Goal: Navigation & Orientation: Find specific page/section

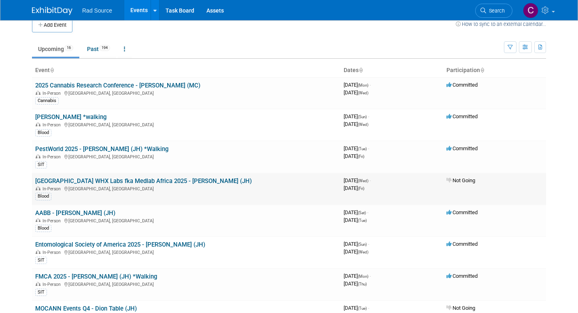
scroll to position [15, 0]
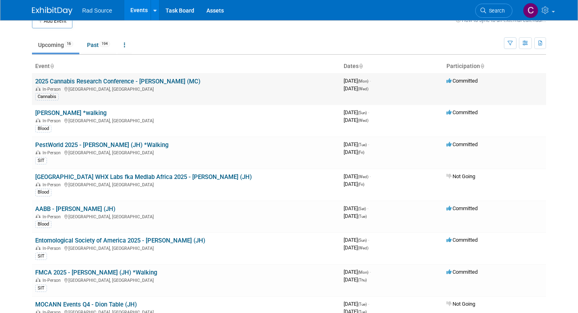
click at [186, 88] on div "In-Person [GEOGRAPHIC_DATA], [GEOGRAPHIC_DATA]" at bounding box center [186, 88] width 302 height 6
click at [132, 81] on link "2025 Cannabis Research Conference - [PERSON_NAME] (MC)" at bounding box center [117, 81] width 165 height 7
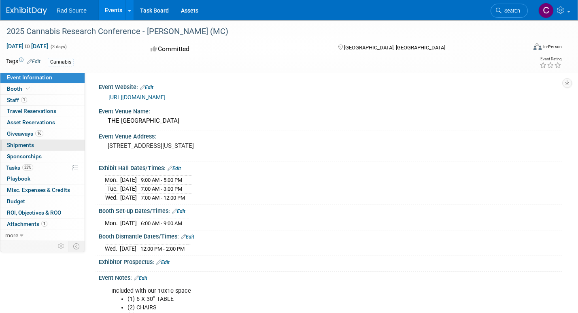
click at [44, 146] on link "0 Shipments 0" at bounding box center [42, 145] width 84 height 11
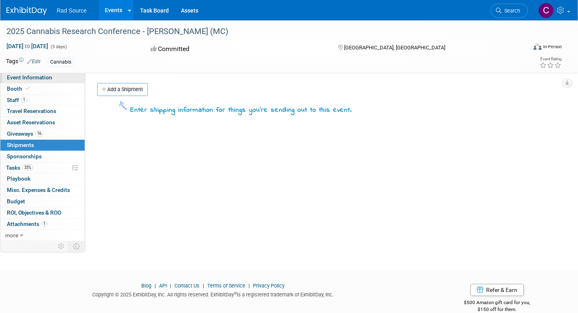
click at [42, 77] on span "Event Information" at bounding box center [29, 77] width 45 height 6
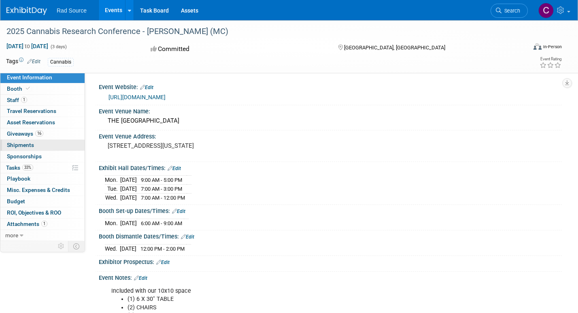
click at [31, 142] on span "Shipments 0" at bounding box center [20, 145] width 27 height 6
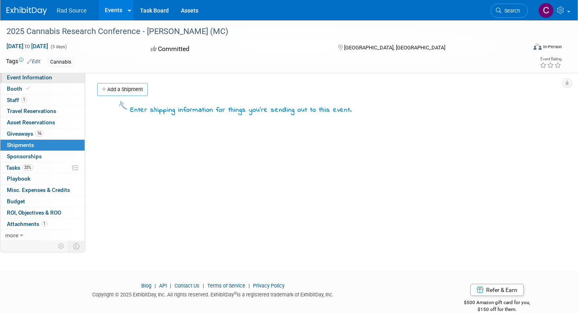
click at [47, 82] on link "Event Information" at bounding box center [42, 77] width 84 height 11
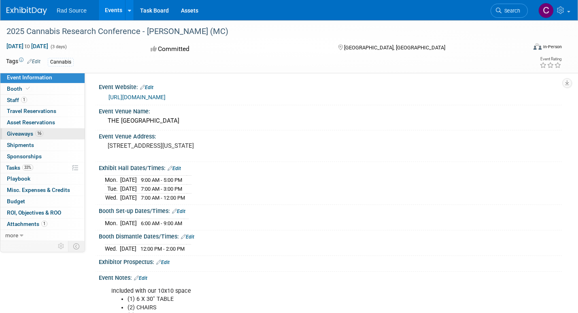
click at [24, 135] on span "Giveaways 16" at bounding box center [25, 133] width 36 height 6
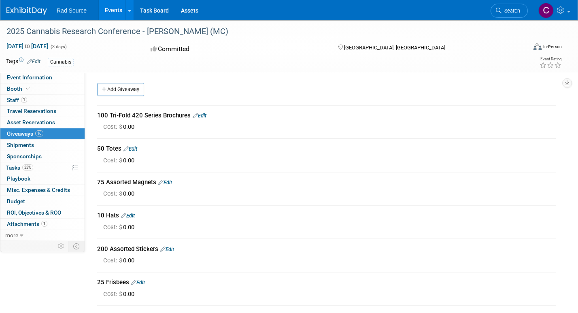
click at [24, 10] on img at bounding box center [26, 11] width 40 height 8
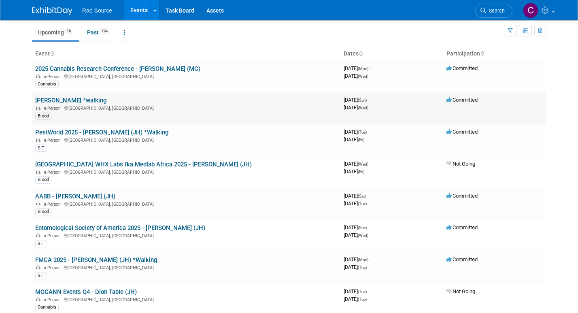
scroll to position [27, 0]
click at [125, 195] on td "AABB - Catherine (JH) In-Person San Diego, CA Blood" at bounding box center [186, 204] width 308 height 32
click at [49, 202] on span "In-Person" at bounding box center [52, 204] width 21 height 5
click at [50, 193] on link "AABB - [PERSON_NAME] (JH)" at bounding box center [75, 196] width 80 height 7
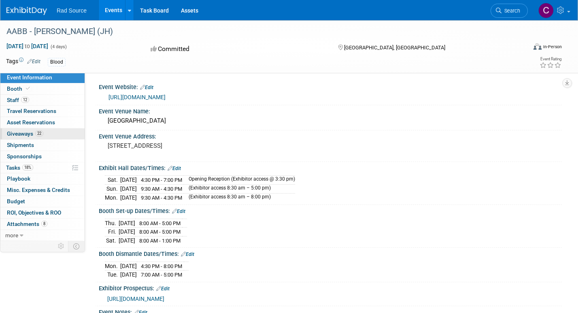
click at [17, 132] on span "Giveaways 22" at bounding box center [25, 133] width 36 height 6
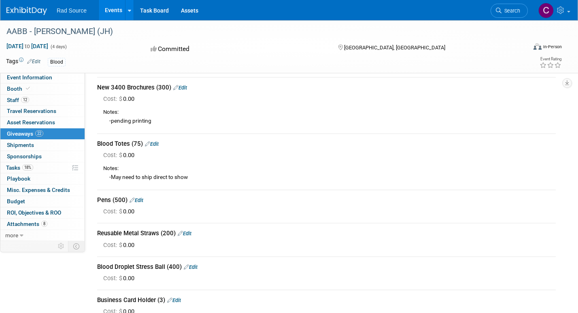
scroll to position [23, 0]
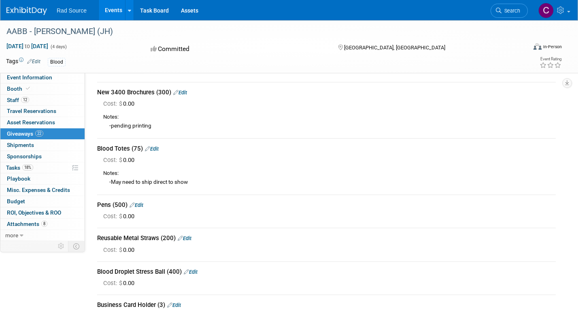
drag, startPoint x: 111, startPoint y: 91, endPoint x: 125, endPoint y: 90, distance: 13.8
click at [125, 90] on div "New 3400 Brochures (300) Edit" at bounding box center [326, 92] width 458 height 8
click at [193, 101] on div "Cost: $ 0.00" at bounding box center [329, 104] width 452 height 8
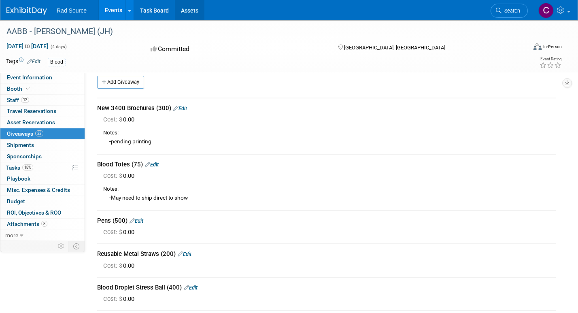
scroll to position [0, 0]
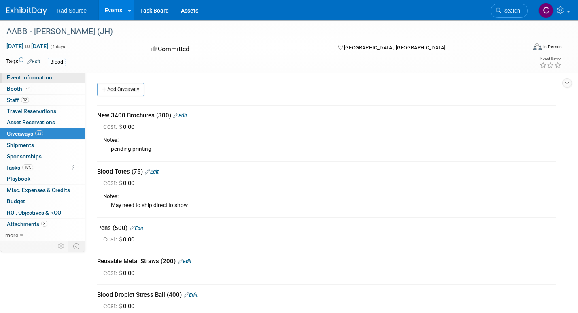
click at [25, 76] on span "Event Information" at bounding box center [29, 77] width 45 height 6
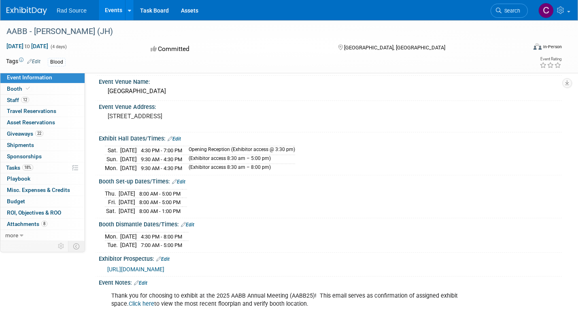
scroll to position [31, 0]
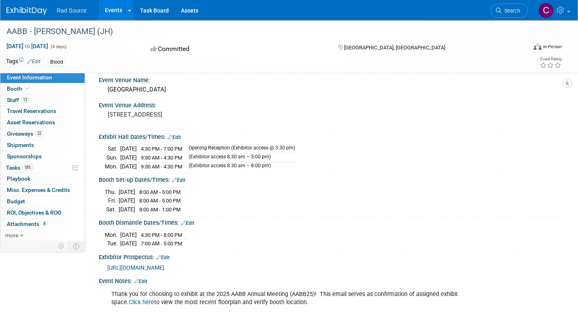
click at [28, 8] on img at bounding box center [26, 11] width 40 height 8
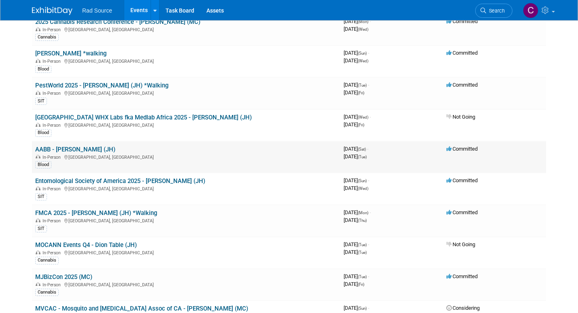
scroll to position [74, 0]
click at [180, 90] on div "In-Person [GEOGRAPHIC_DATA], [GEOGRAPHIC_DATA]" at bounding box center [186, 92] width 302 height 6
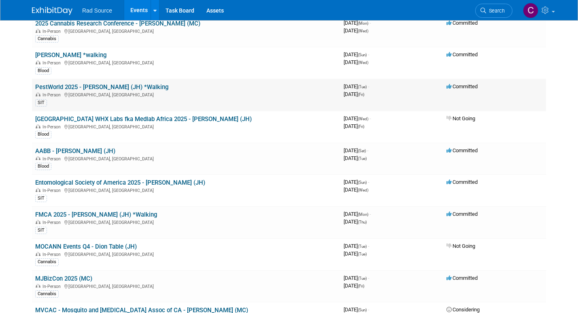
scroll to position [74, 0]
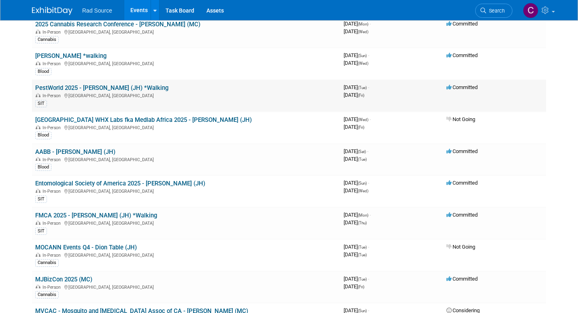
click at [180, 90] on td "PestWorld 2025 - [PERSON_NAME] (JH) *Walking In-Person [GEOGRAPHIC_DATA], [GEOG…" at bounding box center [186, 96] width 308 height 32
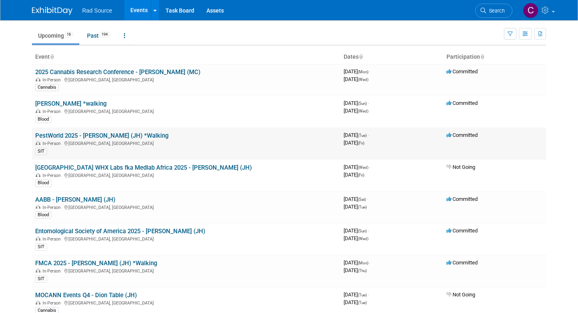
scroll to position [21, 0]
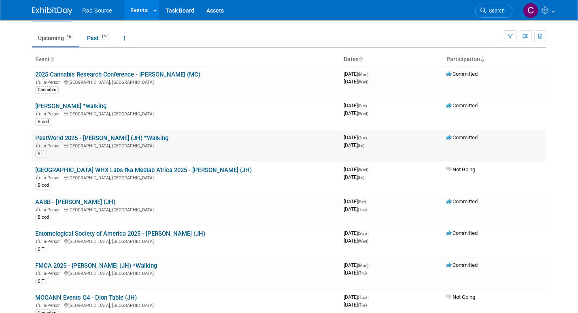
click at [121, 136] on link "PestWorld 2025 - [PERSON_NAME] (JH) *Walking" at bounding box center [101, 137] width 133 height 7
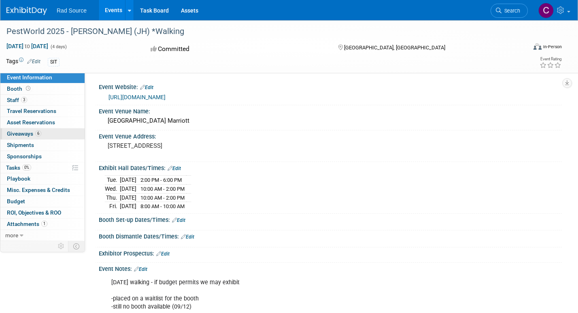
click at [35, 128] on link "6 Giveaways 6" at bounding box center [42, 133] width 84 height 11
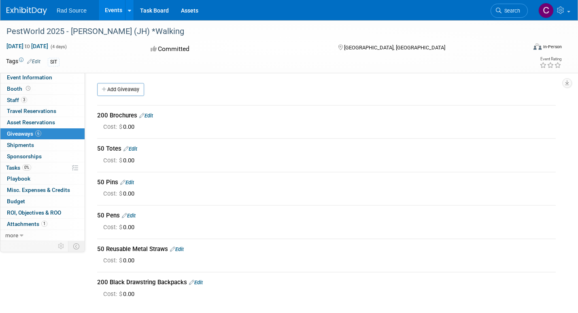
click at [110, 14] on link "Events" at bounding box center [114, 10] width 30 height 20
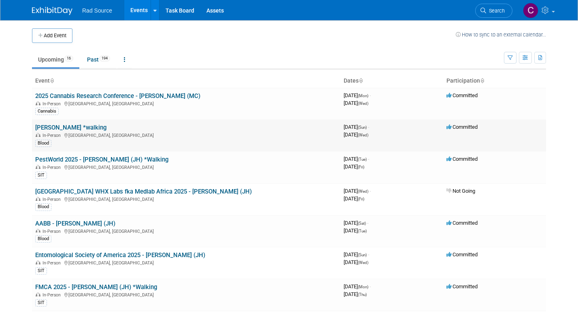
click at [121, 134] on div "In-Person Atlanta, GA" at bounding box center [186, 135] width 302 height 6
click at [81, 129] on link "[PERSON_NAME] *walking" at bounding box center [70, 127] width 71 height 7
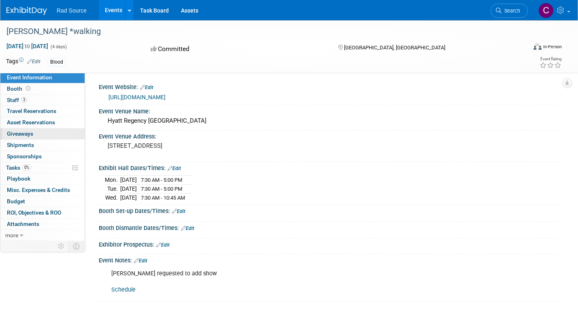
click at [40, 135] on link "0 Giveaways 0" at bounding box center [42, 133] width 84 height 11
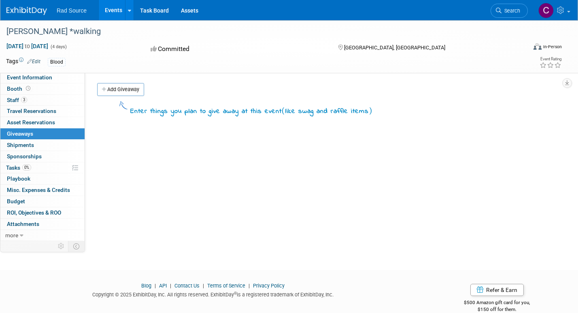
click at [110, 13] on link "Events" at bounding box center [114, 10] width 30 height 20
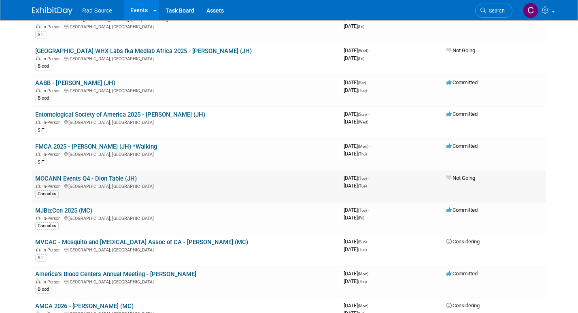
scroll to position [140, 0]
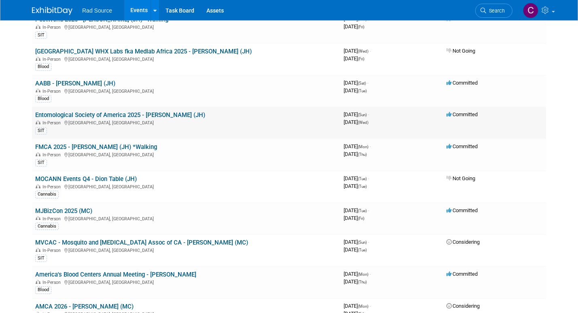
click at [218, 119] on div "In-Person Portland, OR" at bounding box center [186, 122] width 302 height 6
click at [104, 119] on div "In-Person Portland, OR" at bounding box center [186, 122] width 302 height 6
click at [104, 111] on link "Entomological Society of America 2025 - [PERSON_NAME] (JH)" at bounding box center [120, 114] width 170 height 7
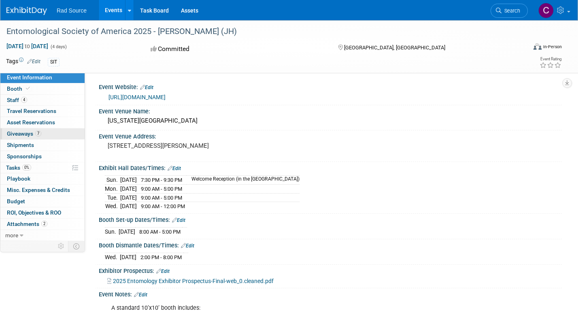
click at [53, 130] on link "7 Giveaways 7" at bounding box center [42, 133] width 84 height 11
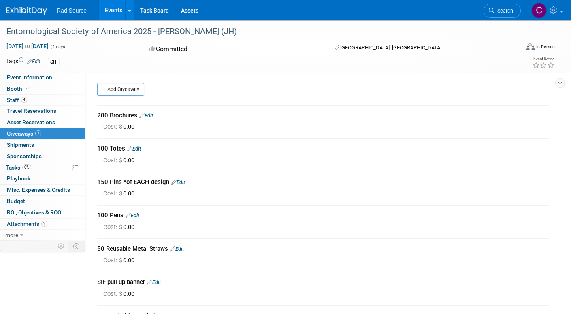
click at [110, 12] on link "Events" at bounding box center [114, 10] width 30 height 20
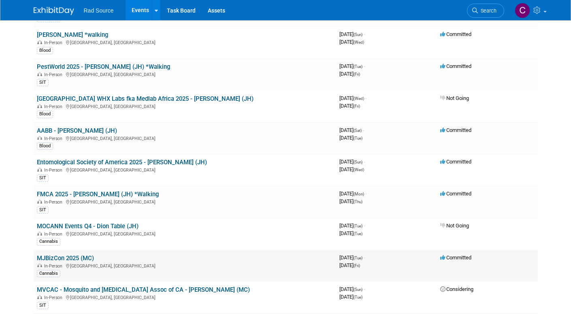
scroll to position [93, 0]
click at [191, 205] on div "SIT" at bounding box center [185, 209] width 296 height 8
click at [190, 198] on div "In-Person Port Charlotte, FL" at bounding box center [185, 201] width 296 height 6
click at [95, 191] on link "FMCA 2025 - [PERSON_NAME] (JH) *Walking" at bounding box center [98, 193] width 122 height 7
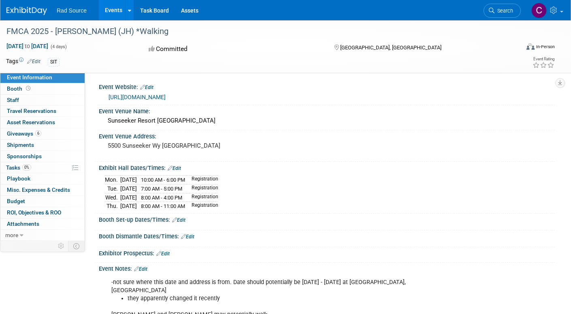
click at [110, 10] on link "Events" at bounding box center [114, 10] width 30 height 20
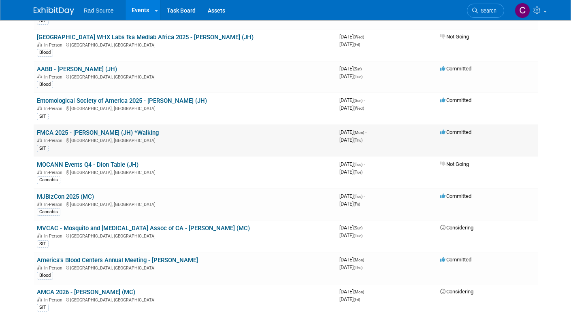
scroll to position [166, 0]
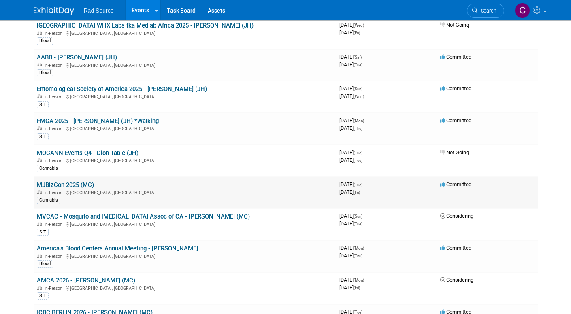
click at [128, 189] on div "In-Person Las Vegas, NV" at bounding box center [185, 192] width 296 height 6
click at [86, 189] on div "In-Person Las Vegas, NV" at bounding box center [185, 192] width 296 height 6
click at [66, 181] on link "MJBizCon 2025 (MC)" at bounding box center [65, 184] width 57 height 7
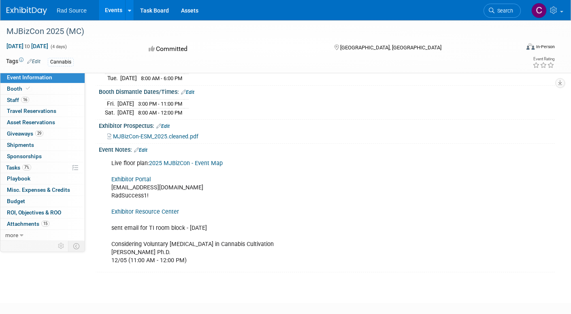
scroll to position [151, 0]
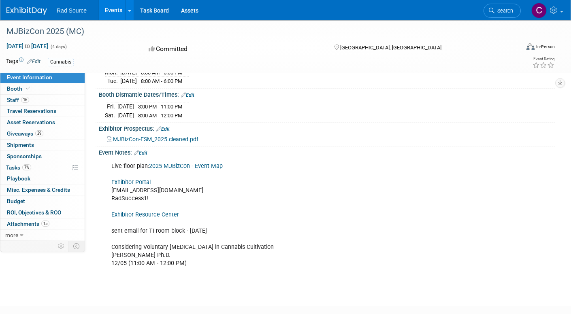
click at [140, 179] on link "Exhibitor Portal" at bounding box center [130, 182] width 39 height 7
click at [149, 211] on link "Exhibitor Resource Center" at bounding box center [145, 214] width 68 height 7
click at [114, 9] on link "Events" at bounding box center [114, 10] width 30 height 20
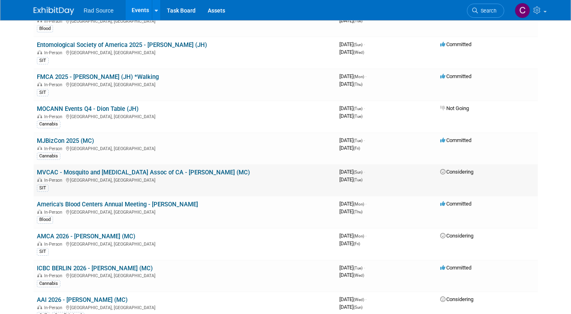
scroll to position [212, 0]
